Goal: Find specific page/section: Find specific page/section

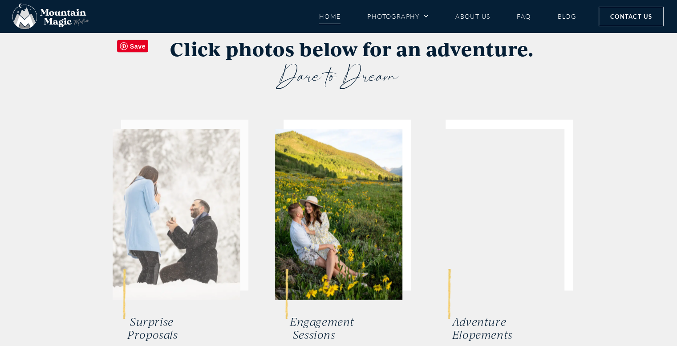
scroll to position [1692, 0]
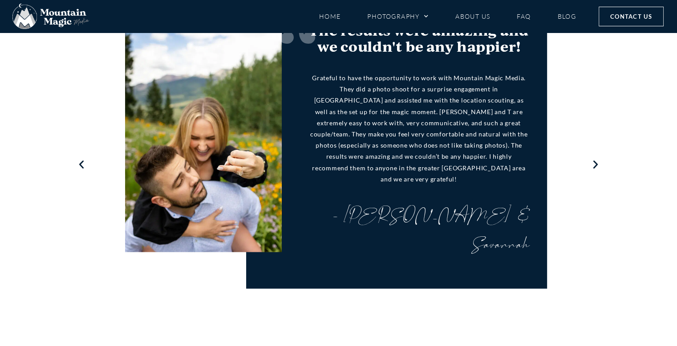
scroll to position [1024, 0]
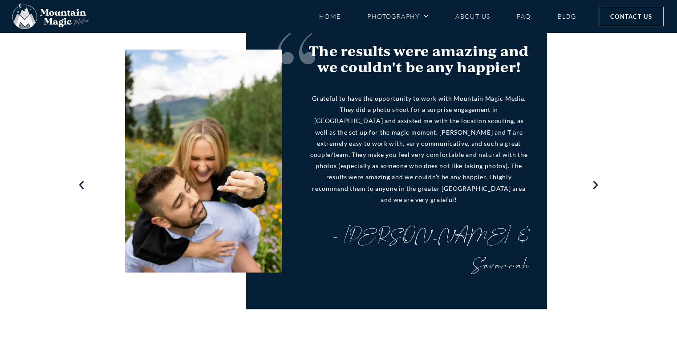
click at [595, 179] on icon "Next slide" at bounding box center [595, 184] width 11 height 11
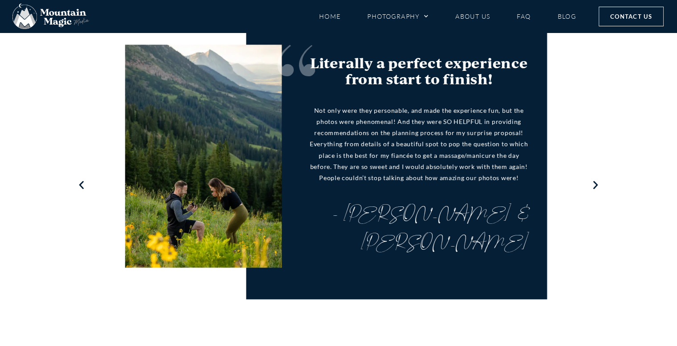
click at [595, 179] on icon "Next slide" at bounding box center [595, 184] width 11 height 11
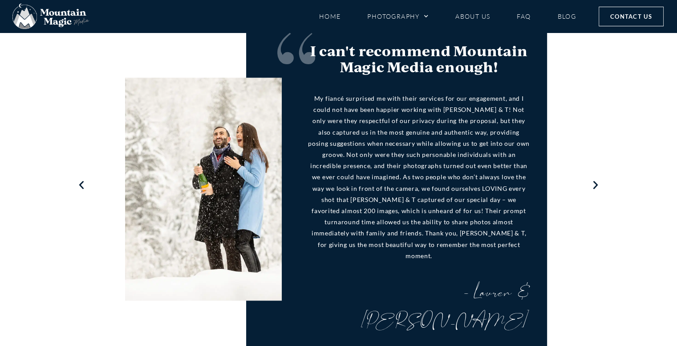
click at [595, 179] on icon "Next slide" at bounding box center [595, 184] width 11 height 11
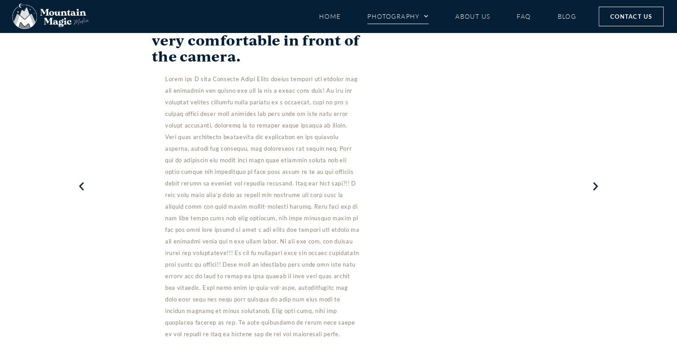
scroll to position [4007, 0]
